Goal: Book appointment/travel/reservation

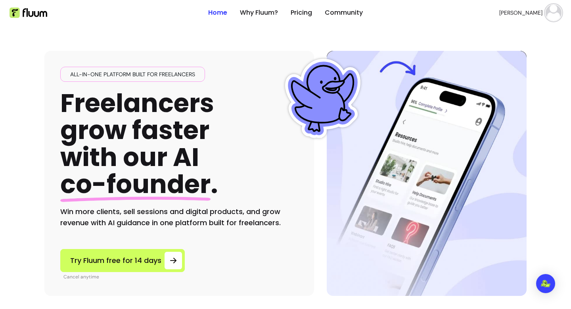
click at [550, 14] on img at bounding box center [554, 13] width 16 height 16
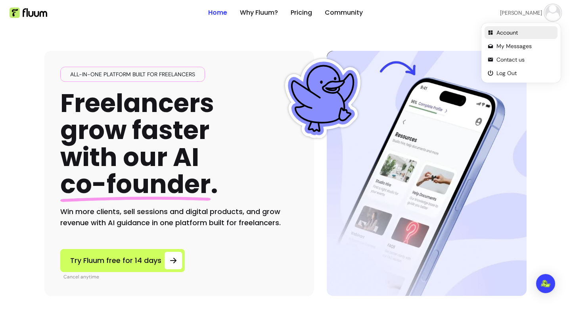
click at [512, 35] on span "Account" at bounding box center [526, 33] width 58 height 8
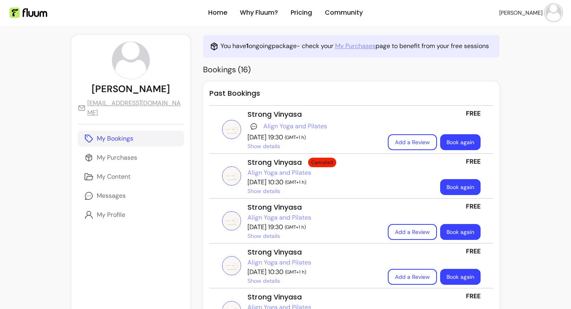
click at [453, 142] on link "Book again" at bounding box center [460, 142] width 40 height 16
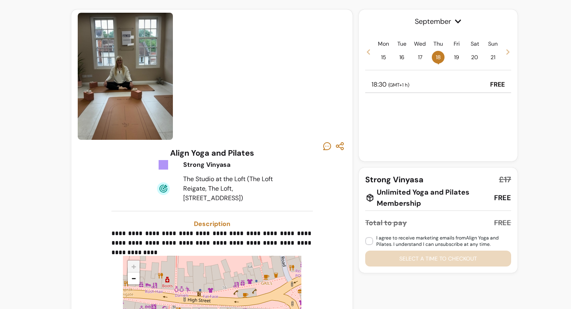
click at [460, 58] on span "19" at bounding box center [456, 57] width 13 height 13
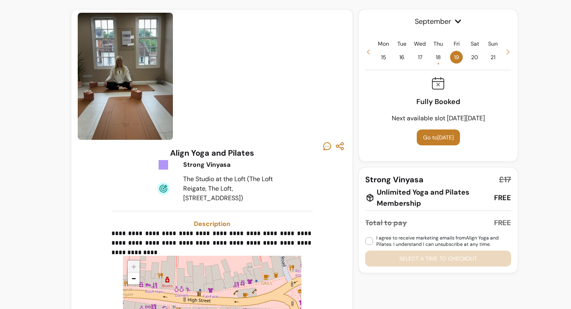
click at [443, 53] on div "Thu 18 •" at bounding box center [438, 52] width 13 height 24
click at [438, 58] on span "18 •" at bounding box center [438, 57] width 13 height 13
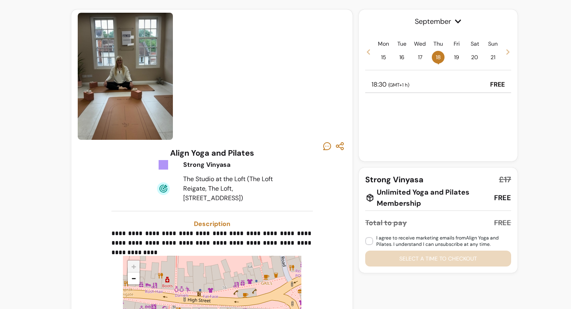
click at [420, 58] on span "17" at bounding box center [420, 57] width 13 height 13
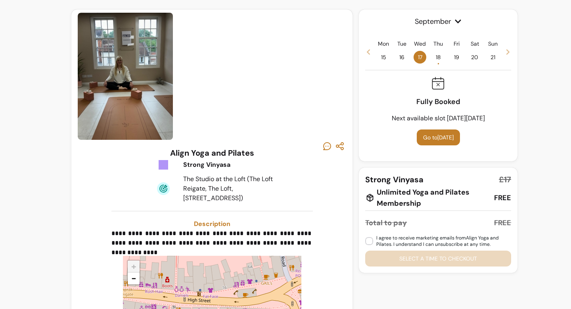
click at [403, 58] on span "16" at bounding box center [401, 57] width 13 height 13
click at [437, 56] on span "18 •" at bounding box center [438, 57] width 13 height 13
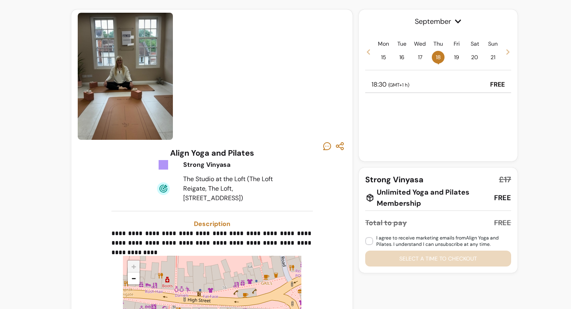
click at [507, 52] on icon at bounding box center [508, 52] width 6 height 6
click at [437, 57] on span "25 •" at bounding box center [438, 57] width 13 height 13
click at [372, 52] on icon at bounding box center [368, 52] width 6 height 6
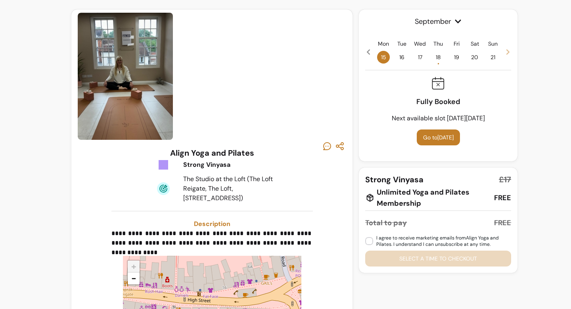
click at [326, 144] on icon "button" at bounding box center [327, 146] width 10 height 10
click at [202, 154] on h3 "Align Yoga and Pilates" at bounding box center [212, 152] width 84 height 11
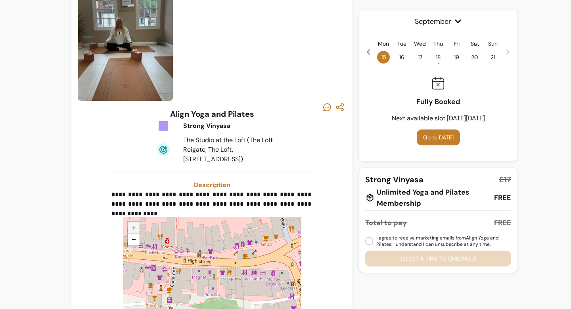
scroll to position [113, 0]
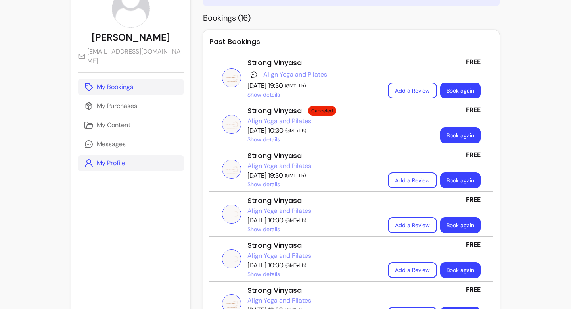
scroll to position [53, 0]
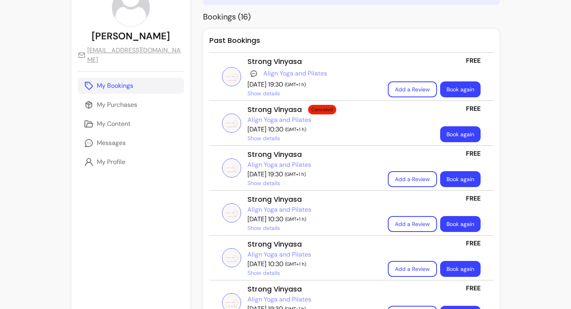
click at [257, 119] on link "Align Yoga and Pilates" at bounding box center [280, 120] width 64 height 10
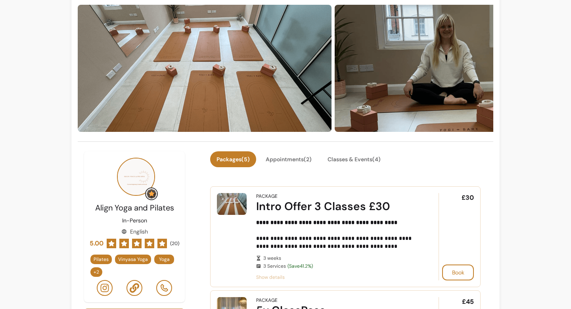
scroll to position [48, 0]
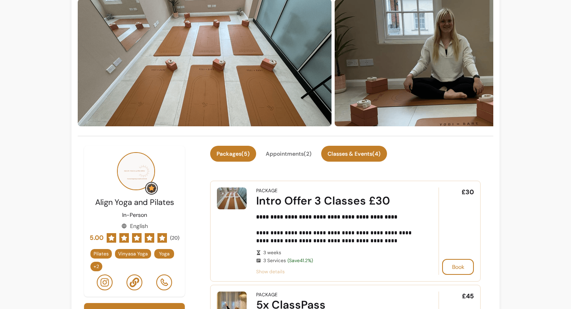
click at [338, 154] on button "Classes & Events ( 4 )" at bounding box center [354, 154] width 66 height 16
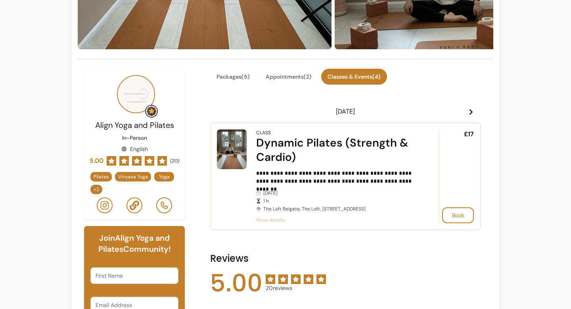
scroll to position [132, 0]
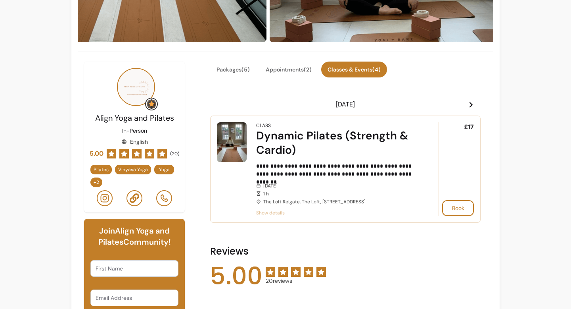
click at [468, 107] on icon at bounding box center [471, 105] width 6 height 6
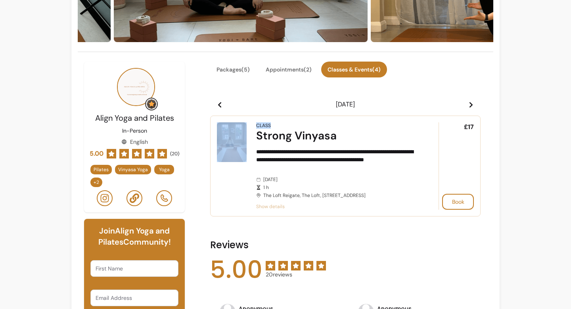
click at [468, 107] on icon at bounding box center [471, 105] width 6 height 6
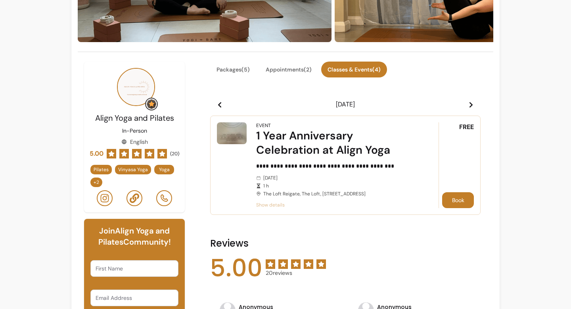
click at [463, 201] on button "Book" at bounding box center [458, 200] width 32 height 16
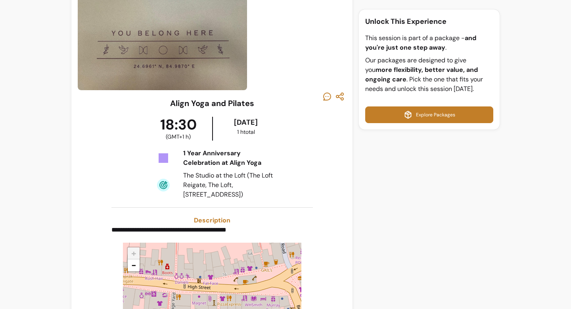
scroll to position [10, 0]
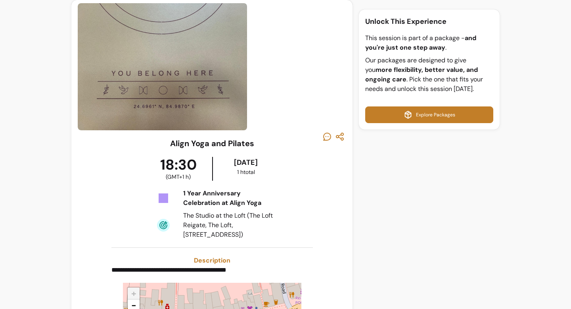
click at [411, 123] on link "Explore Packages" at bounding box center [429, 114] width 128 height 17
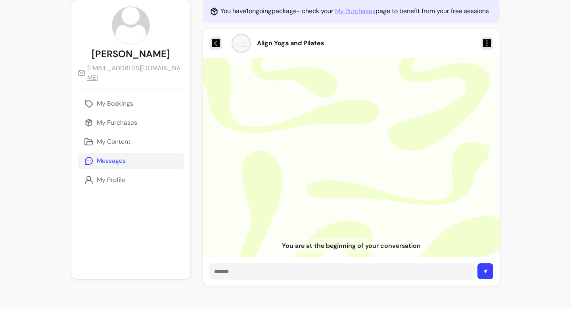
scroll to position [31, 0]
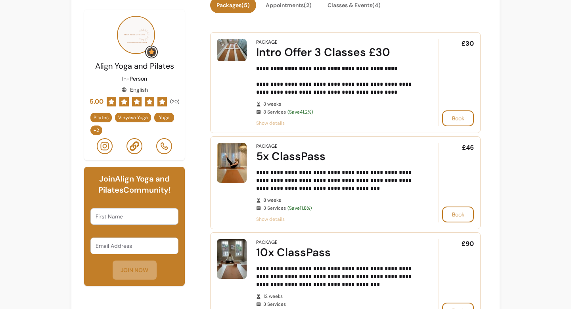
scroll to position [113, 0]
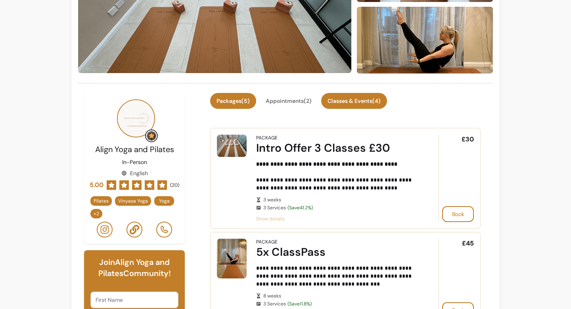
click at [342, 103] on button "Classes & Events ( 4 )" at bounding box center [354, 101] width 66 height 16
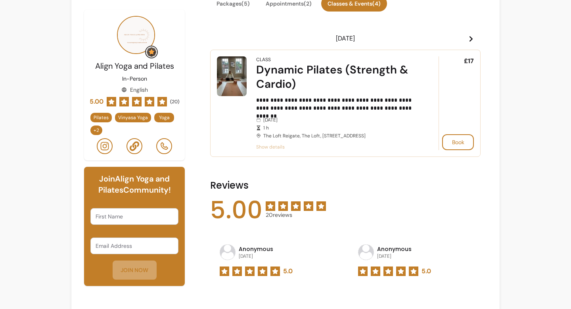
scroll to position [211, 0]
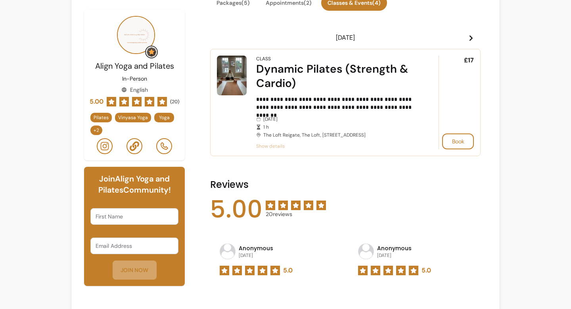
click at [470, 39] on icon at bounding box center [471, 38] width 6 height 6
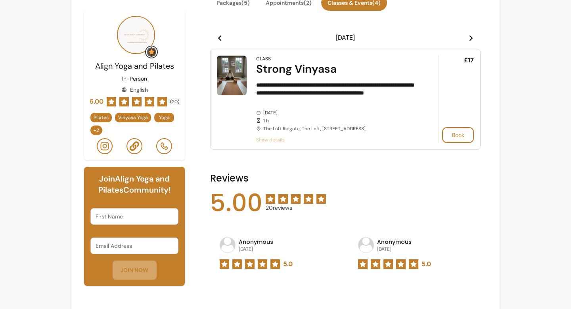
click at [470, 42] on header "[DATE]" at bounding box center [345, 38] width 271 height 16
click at [470, 42] on span at bounding box center [471, 38] width 6 height 10
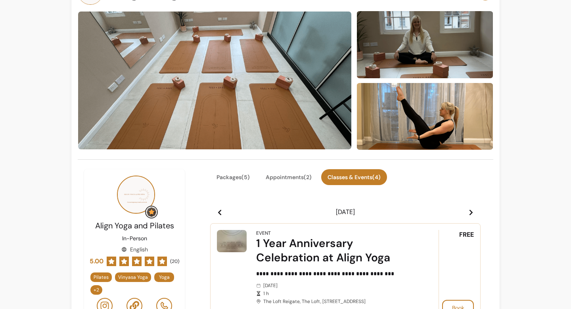
scroll to position [0, 0]
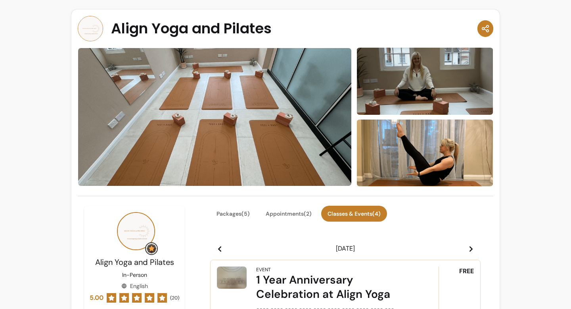
click at [484, 30] on icon "button" at bounding box center [485, 29] width 9 height 10
click at [433, 24] on div "Align Yoga and Pilates" at bounding box center [286, 28] width 416 height 25
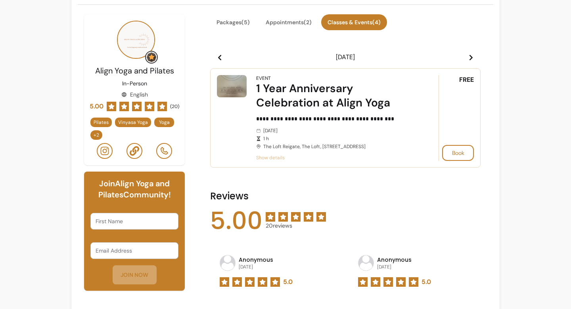
scroll to position [192, 0]
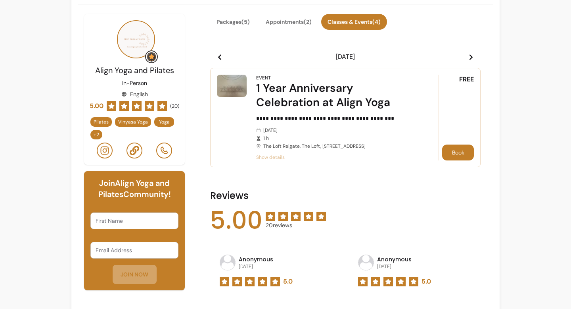
click at [464, 151] on button "Book" at bounding box center [458, 152] width 32 height 16
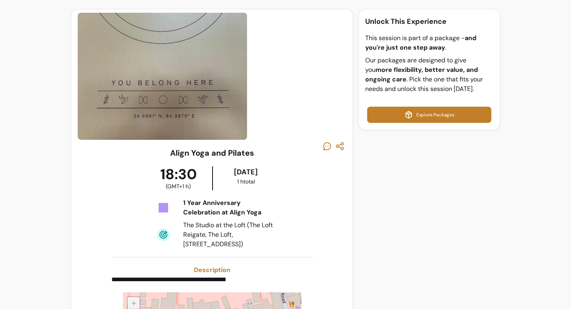
click at [419, 114] on link "Explore Packages" at bounding box center [429, 115] width 124 height 16
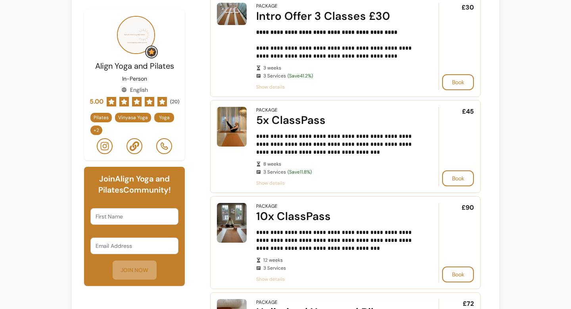
scroll to position [245, 0]
click at [179, 81] on div "Align Yoga and Pilates In-Person English 5.00 ( 20 ) Pilates Vinyasa Yoga Yoga …" at bounding box center [134, 85] width 101 height 151
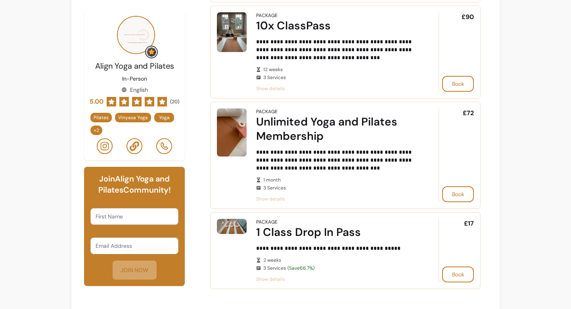
scroll to position [436, 0]
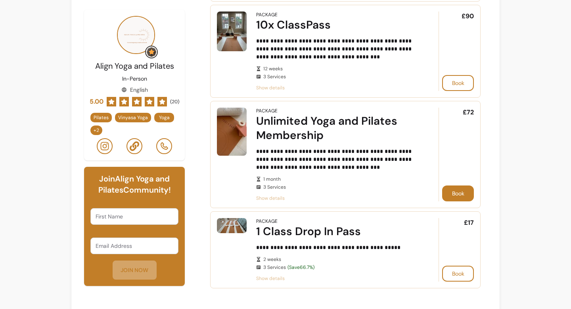
click at [455, 191] on button "Book" at bounding box center [458, 193] width 32 height 16
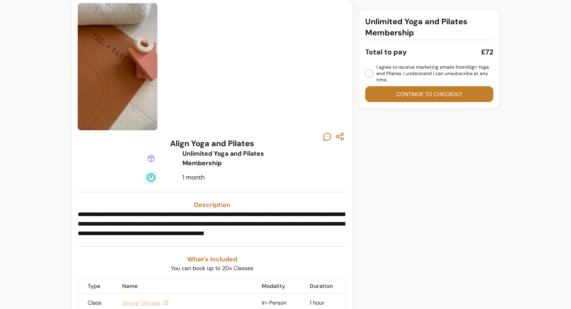
scroll to position [87, 0]
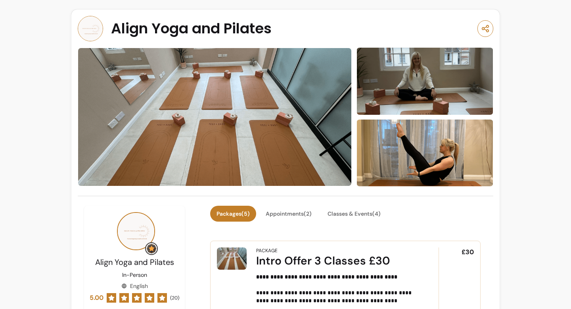
click at [233, 27] on span "Align Yoga and Pilates" at bounding box center [191, 29] width 161 height 16
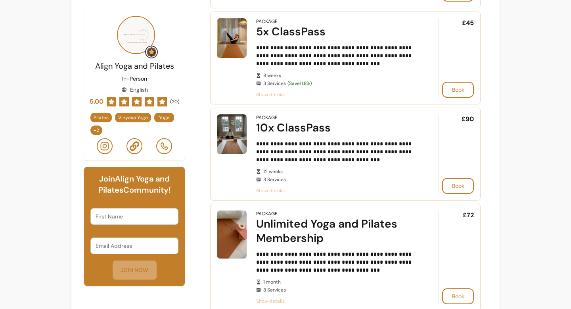
scroll to position [335, 0]
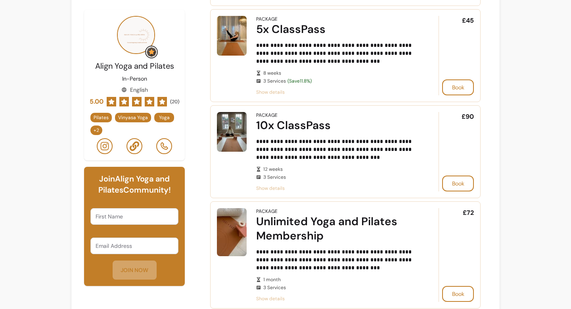
click at [120, 224] on div "First Name" at bounding box center [134, 216] width 88 height 17
click at [123, 214] on input "First Name" at bounding box center [135, 216] width 78 height 8
type input "Amelia"
click at [132, 247] on input "Email Address" at bounding box center [135, 246] width 78 height 8
type input "ameliard001@gmail.com"
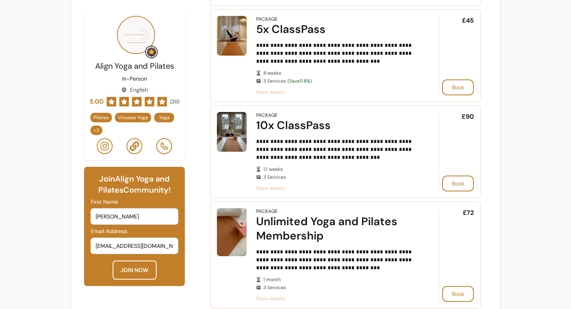
click at [130, 273] on button "JOIN NOW" at bounding box center [135, 269] width 44 height 19
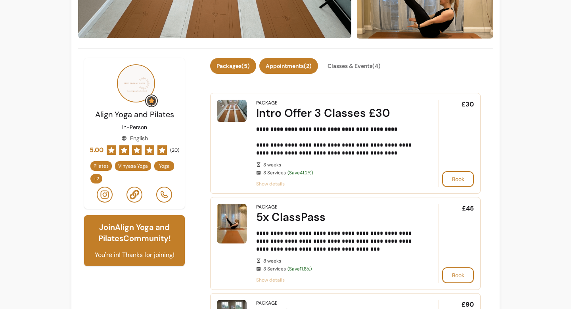
scroll to position [135, 0]
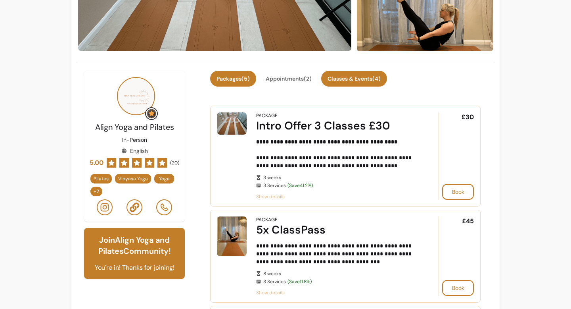
click at [346, 74] on button "Classes & Events ( 4 )" at bounding box center [354, 79] width 66 height 16
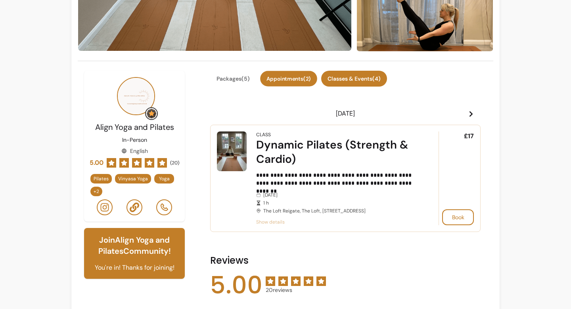
click at [290, 81] on button "Appointments ( 2 )" at bounding box center [288, 78] width 57 height 15
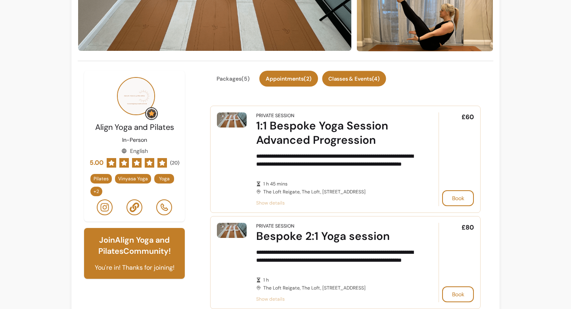
click at [354, 76] on button "Classes & Events ( 4 )" at bounding box center [354, 78] width 64 height 15
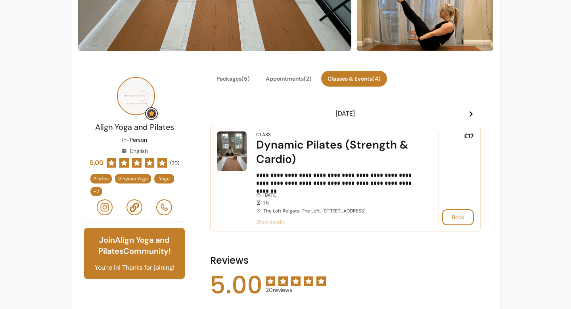
click at [476, 116] on header "[DATE]" at bounding box center [345, 114] width 271 height 16
click at [471, 114] on icon at bounding box center [471, 114] width 6 height 6
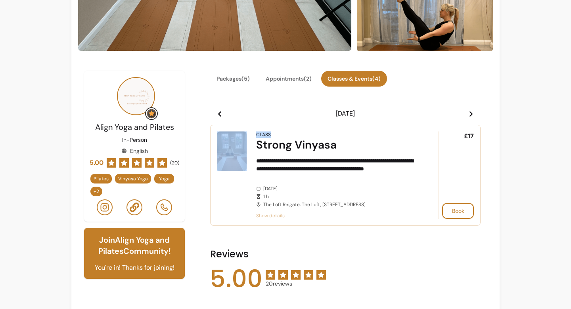
click at [471, 114] on icon at bounding box center [471, 114] width 6 height 6
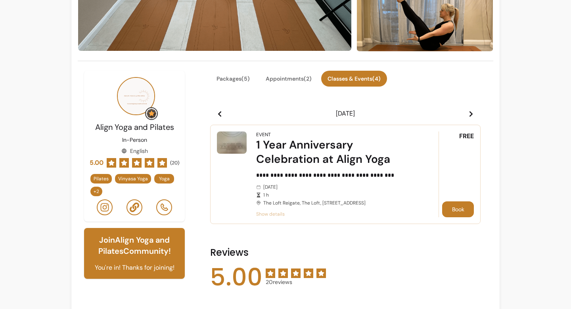
click at [460, 209] on button "Book" at bounding box center [458, 209] width 32 height 16
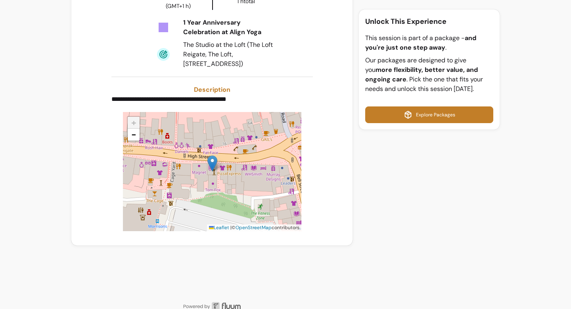
scroll to position [194, 0]
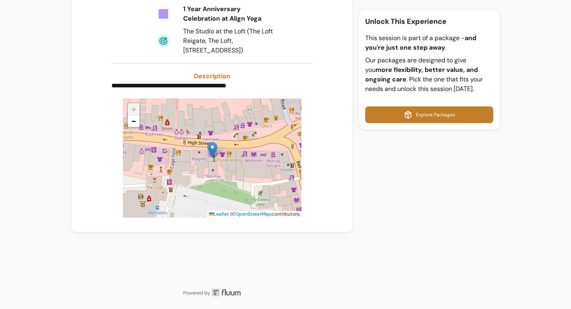
click at [401, 122] on link "Explore Packages" at bounding box center [429, 114] width 128 height 17
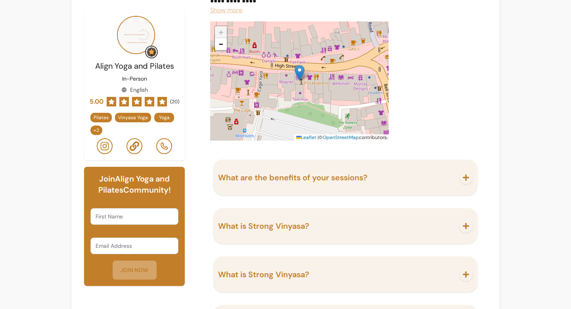
scroll to position [1200, 0]
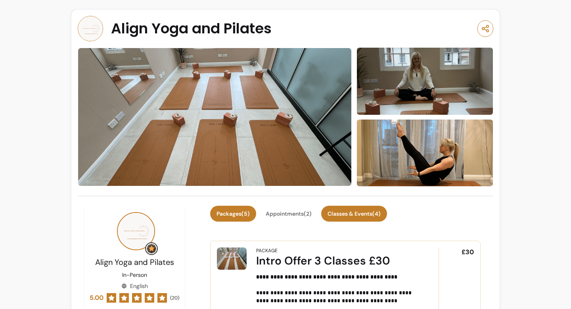
click at [346, 215] on button "Classes & Events ( 4 )" at bounding box center [354, 213] width 66 height 16
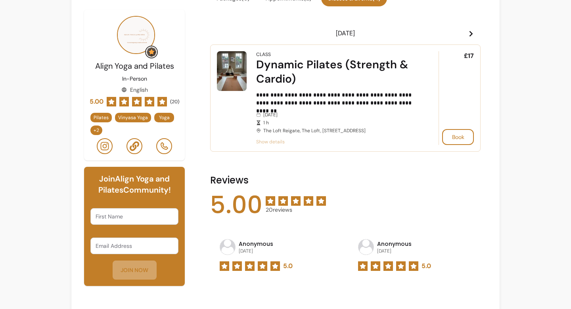
scroll to position [216, 0]
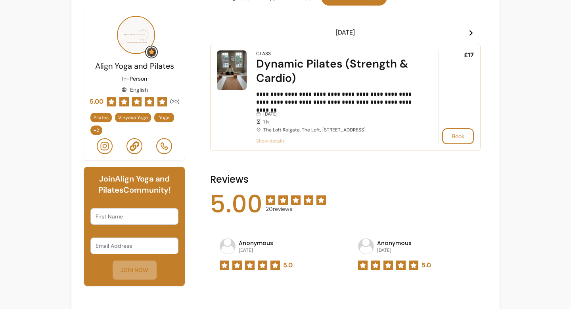
click at [466, 32] on header "[DATE]" at bounding box center [345, 33] width 271 height 16
click at [469, 33] on icon at bounding box center [471, 33] width 6 height 6
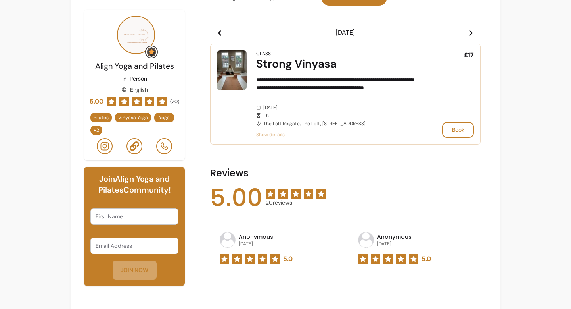
click at [470, 33] on icon at bounding box center [471, 33] width 6 height 6
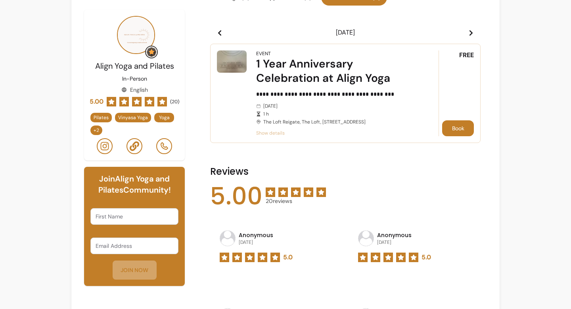
click at [461, 124] on button "Book" at bounding box center [458, 128] width 32 height 16
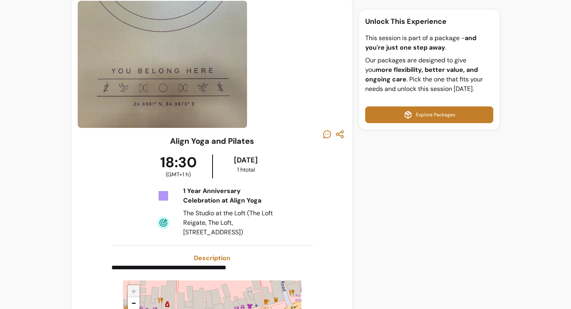
scroll to position [10, 0]
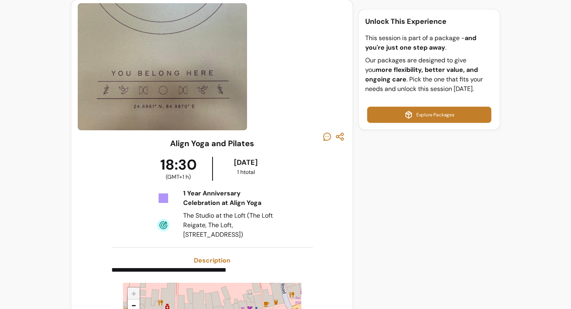
click at [404, 112] on link "Explore Packages" at bounding box center [429, 115] width 124 height 16
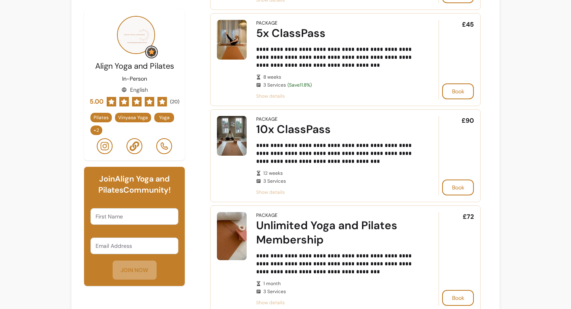
scroll to position [329, 0]
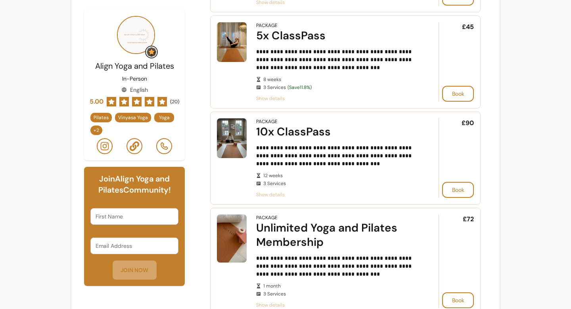
click at [327, 135] on div "10x ClassPass" at bounding box center [336, 132] width 160 height 14
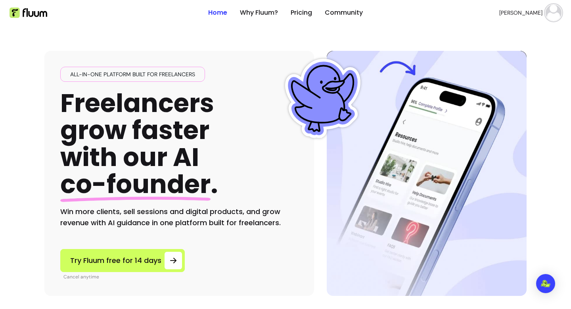
click at [550, 11] on img at bounding box center [554, 13] width 16 height 16
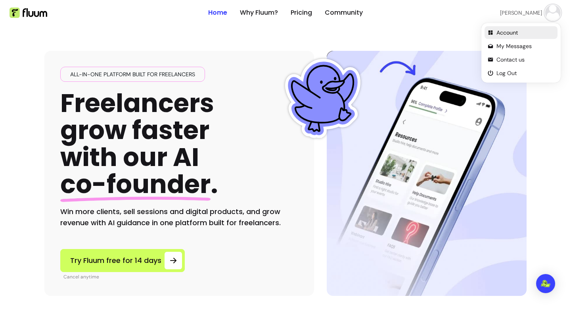
click at [512, 32] on span "Account" at bounding box center [526, 33] width 58 height 8
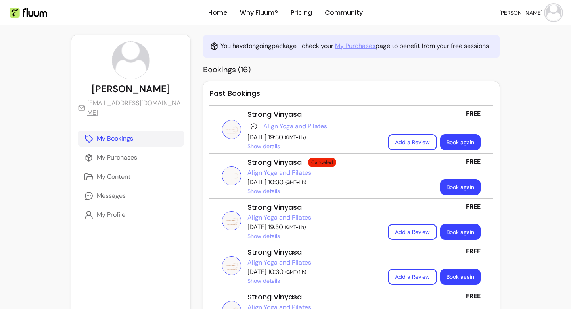
click at [348, 42] on link "My Purchases" at bounding box center [355, 46] width 40 height 10
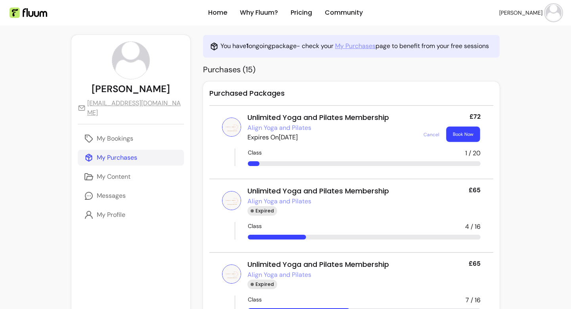
click at [464, 132] on button "Book Now" at bounding box center [463, 134] width 34 height 15
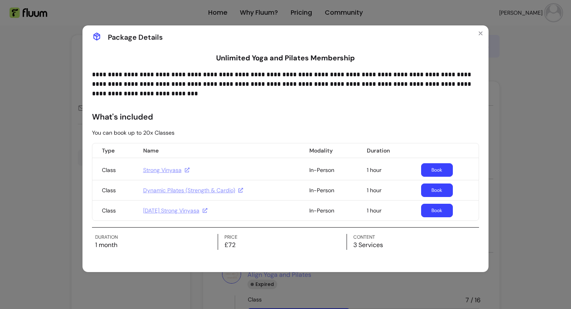
click at [437, 172] on link "Book" at bounding box center [437, 169] width 32 height 13
click at [481, 32] on icon "Close" at bounding box center [480, 33] width 3 height 3
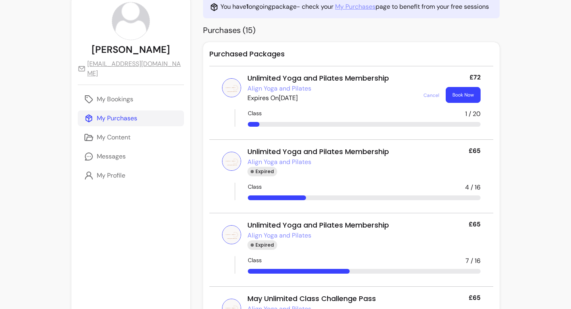
scroll to position [38, 0]
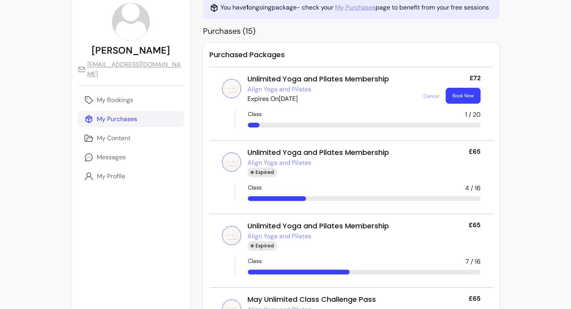
click at [280, 88] on link "Align Yoga and Pilates" at bounding box center [280, 89] width 64 height 10
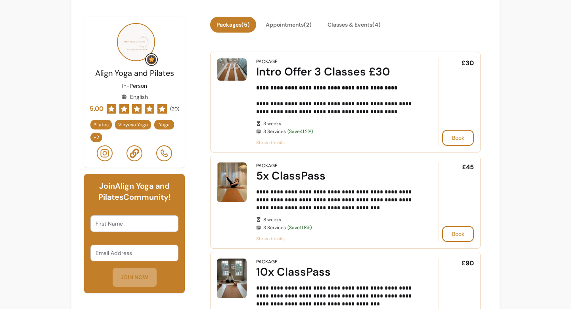
scroll to position [189, 0]
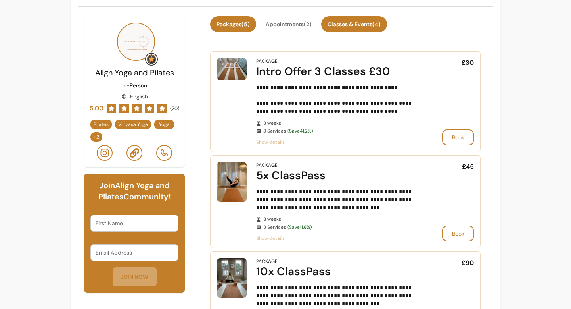
click at [347, 22] on button "Classes & Events ( 4 )" at bounding box center [354, 24] width 66 height 16
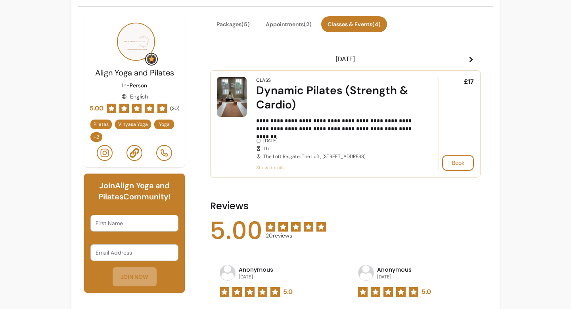
click at [476, 58] on header "Wed 17 Sep" at bounding box center [345, 59] width 271 height 16
click at [473, 62] on icon at bounding box center [471, 59] width 6 height 6
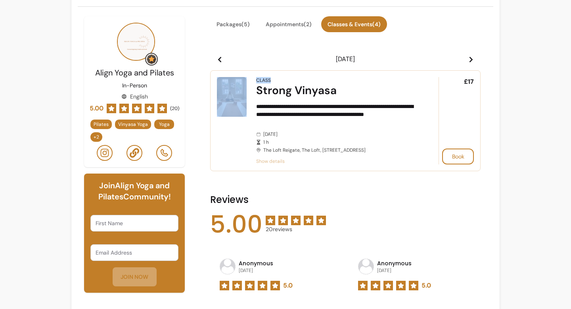
click at [473, 62] on icon at bounding box center [471, 59] width 6 height 6
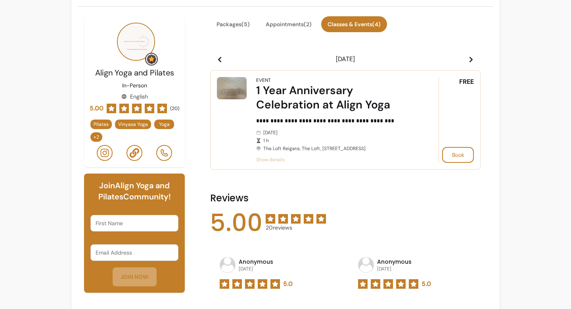
click at [267, 163] on article "**********" at bounding box center [345, 119] width 271 height 99
click at [269, 161] on span "Show details" at bounding box center [336, 159] width 160 height 6
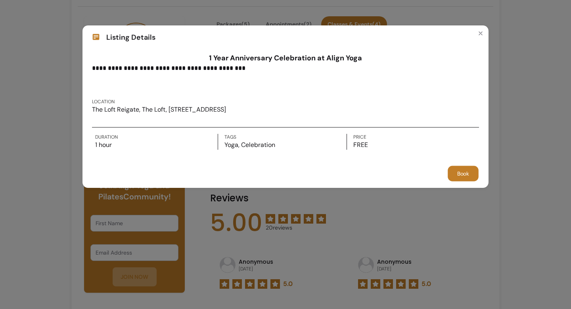
click at [462, 171] on button "Book" at bounding box center [463, 173] width 31 height 15
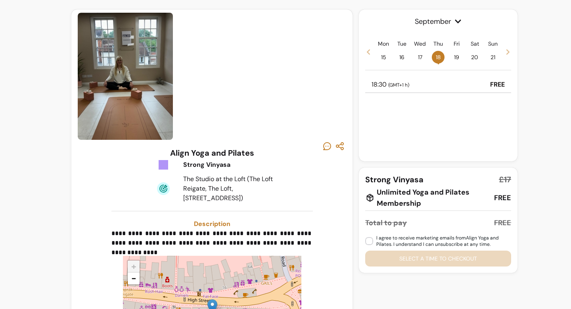
click at [457, 51] on span "19" at bounding box center [456, 57] width 13 height 13
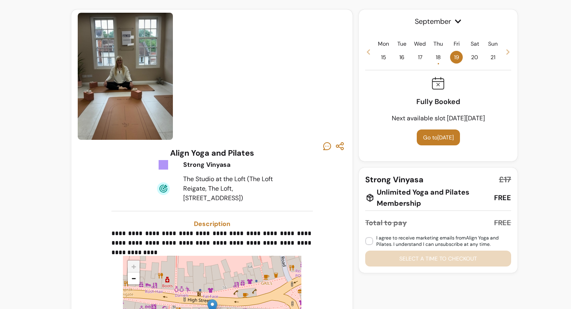
click at [446, 54] on div "Mon 15 Tue 16 Wed 17 Thu 18 • Fri 19 Sat 20 Sun 21" at bounding box center [438, 52] width 146 height 24
click at [441, 54] on span "18 •" at bounding box center [438, 57] width 13 height 13
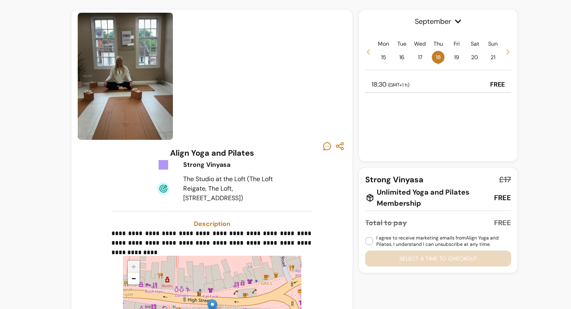
click at [460, 54] on span "19" at bounding box center [456, 57] width 13 height 13
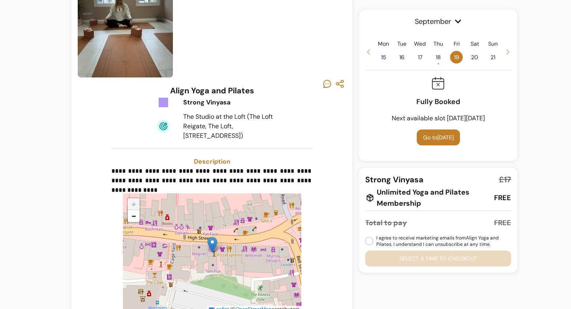
scroll to position [74, 0]
